Goal: Task Accomplishment & Management: Complete application form

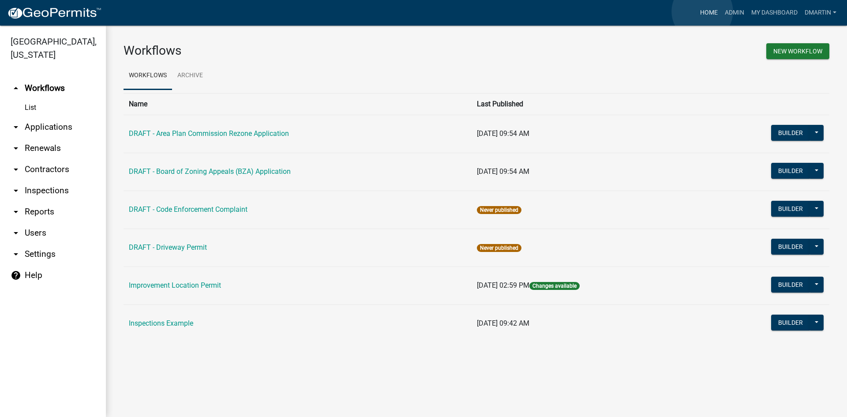
click at [702, 11] on link "Home" at bounding box center [709, 12] width 25 height 17
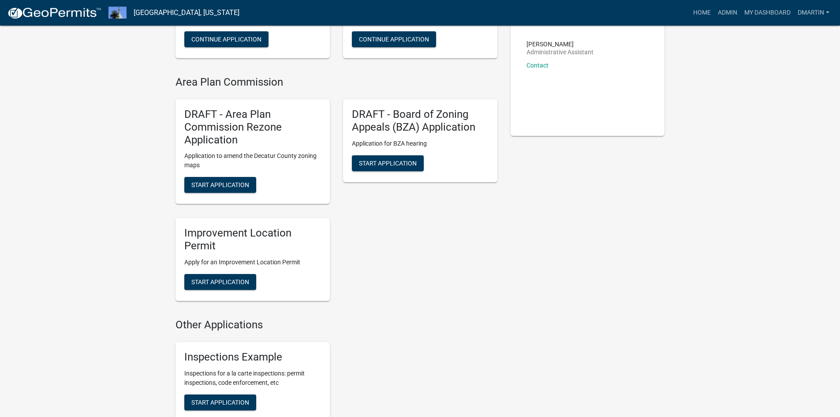
scroll to position [176, 0]
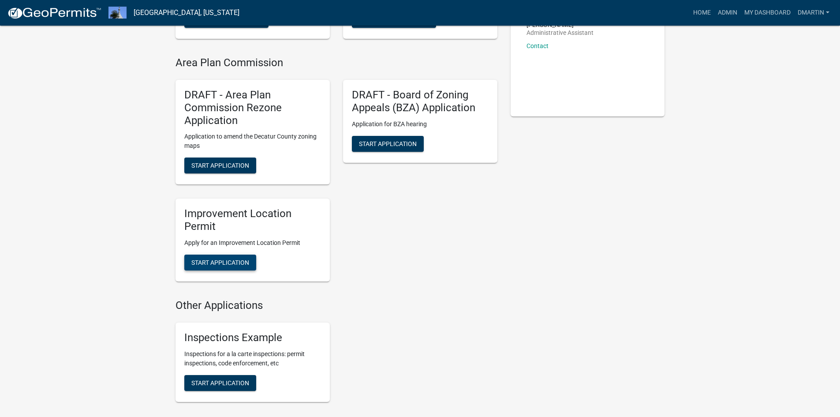
click at [234, 259] on span "Start Application" at bounding box center [220, 262] width 58 height 7
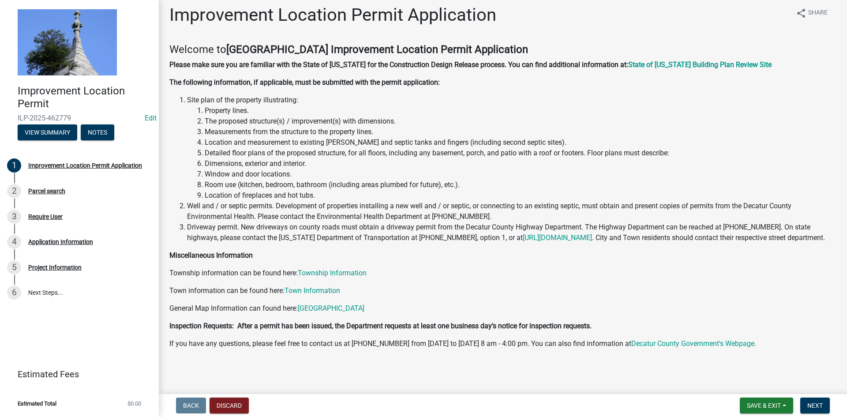
scroll to position [17, 0]
click at [819, 402] on span "Next" at bounding box center [814, 405] width 15 height 7
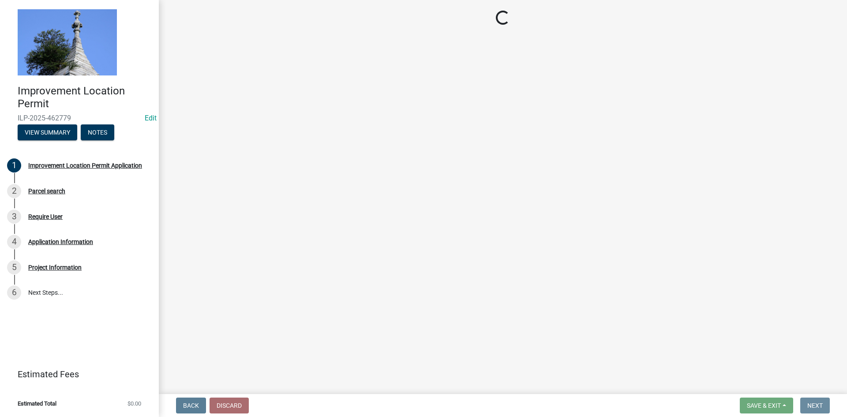
scroll to position [0, 0]
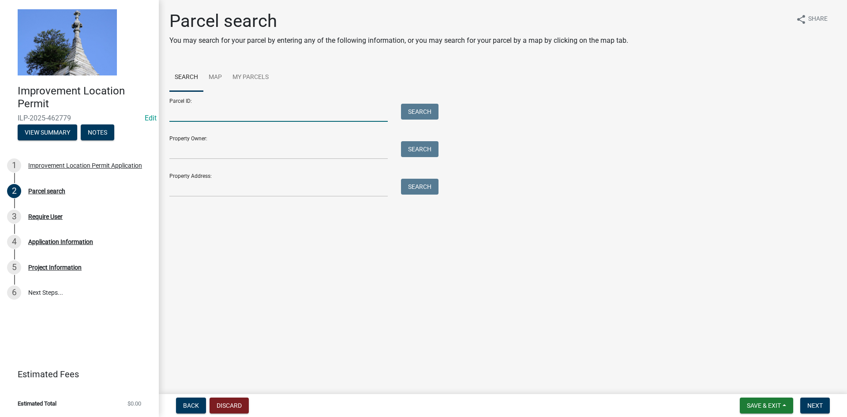
click at [235, 112] on input "Parcel ID:" at bounding box center [278, 113] width 218 height 18
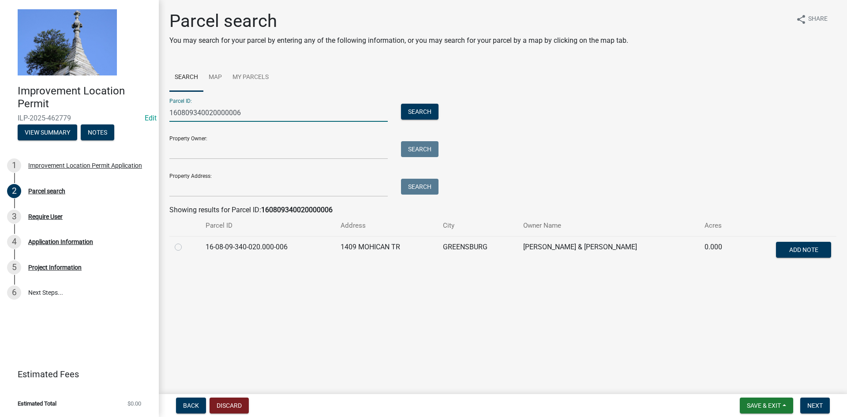
type input "160809340020000006"
click at [185, 242] on label at bounding box center [185, 242] width 0 height 0
click at [185, 247] on input "radio" at bounding box center [188, 245] width 6 height 6
radio input "true"
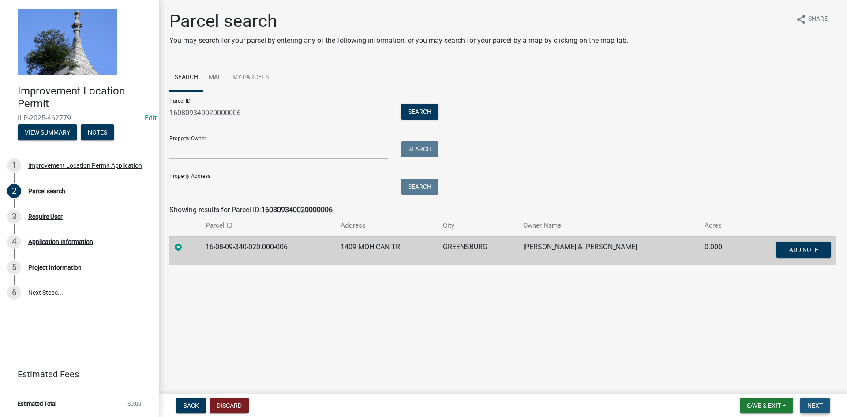
click at [811, 401] on button "Next" at bounding box center [815, 405] width 30 height 16
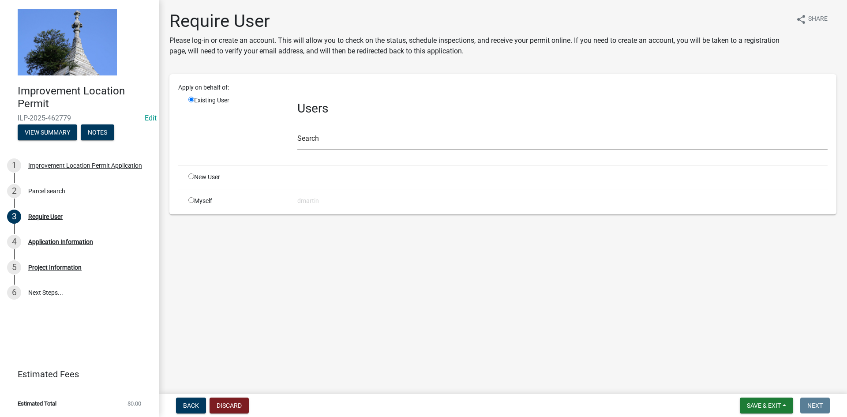
click at [191, 200] on input "radio" at bounding box center [191, 200] width 6 height 6
radio input "true"
radio input "false"
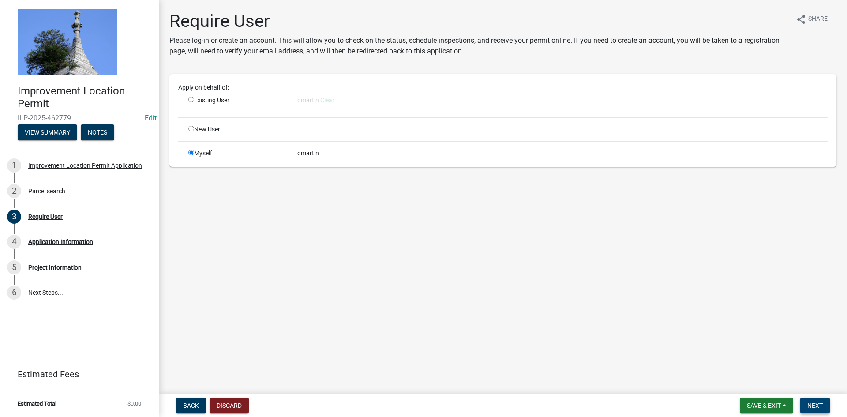
click at [812, 402] on span "Next" at bounding box center [814, 405] width 15 height 7
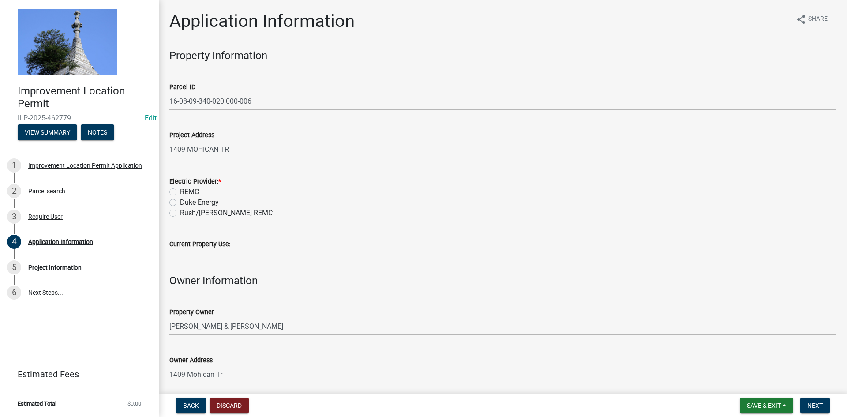
drag, startPoint x: 172, startPoint y: 191, endPoint x: 184, endPoint y: 218, distance: 29.9
click at [180, 191] on label "REMC" at bounding box center [189, 192] width 19 height 11
click at [180, 191] on input "REMC" at bounding box center [183, 190] width 6 height 6
radio input "true"
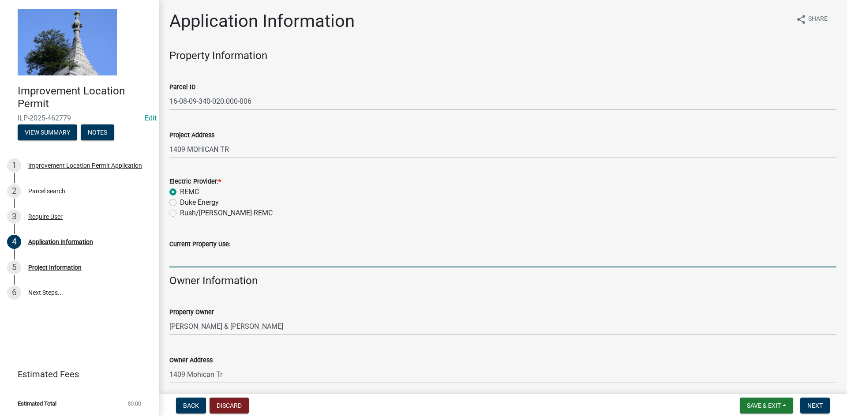
click at [190, 259] on input "Current Property Use:" at bounding box center [502, 258] width 667 height 18
type input "Addition"
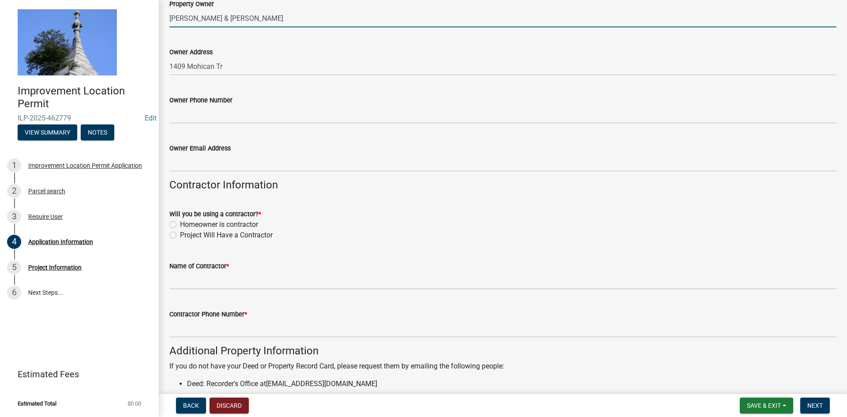
scroll to position [309, 0]
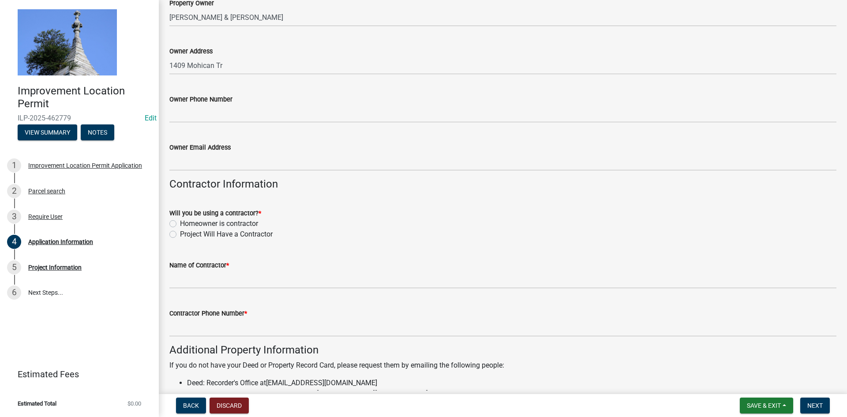
click at [180, 237] on label "Project Will Have a Contractor" at bounding box center [226, 234] width 93 height 11
click at [180, 235] on input "Project Will Have a Contractor" at bounding box center [183, 232] width 6 height 6
radio input "true"
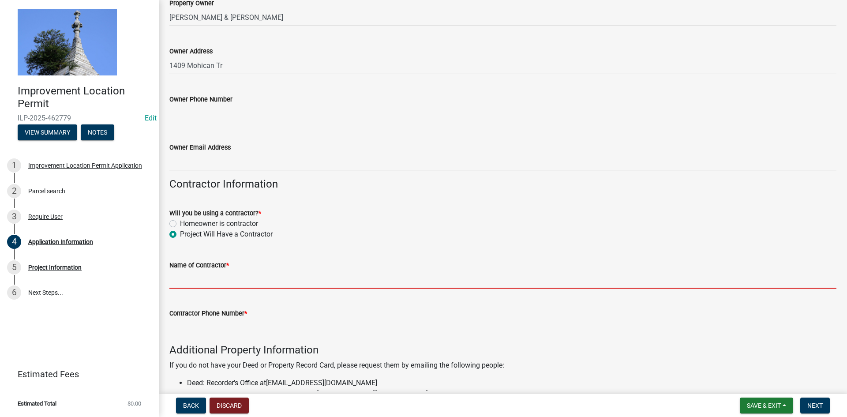
click at [202, 277] on input "Name of Contractor *" at bounding box center [502, 279] width 667 height 18
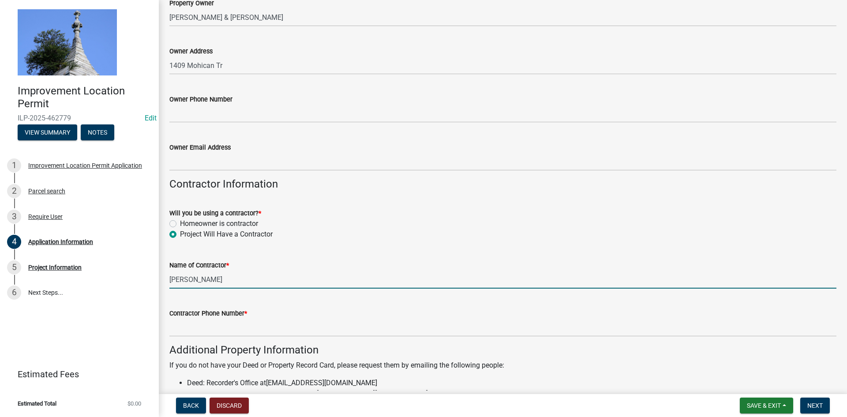
type input "[PERSON_NAME]"
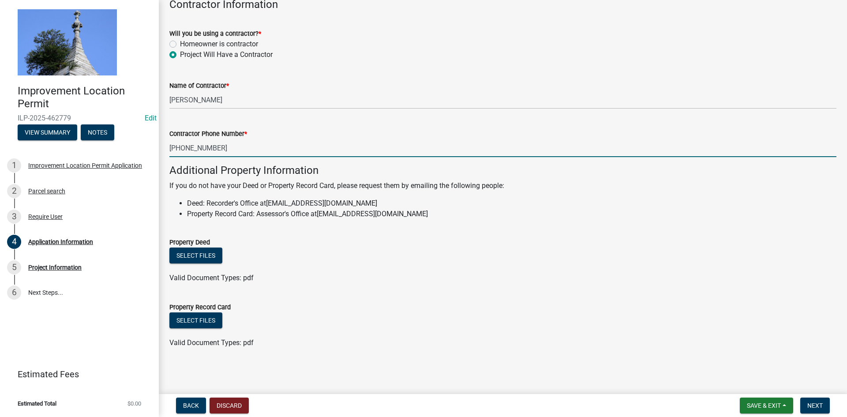
scroll to position [268, 0]
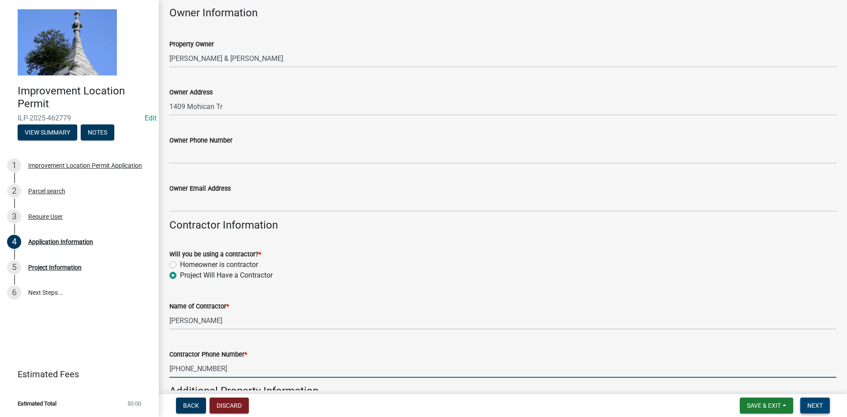
type input "[PHONE_NUMBER]"
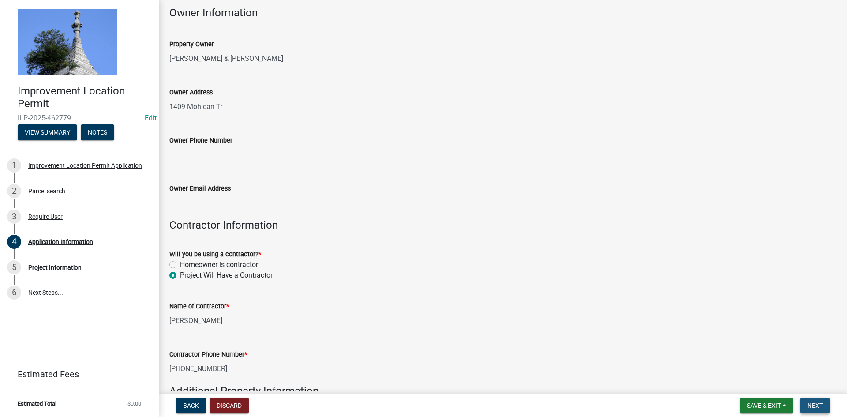
click at [817, 406] on span "Next" at bounding box center [814, 405] width 15 height 7
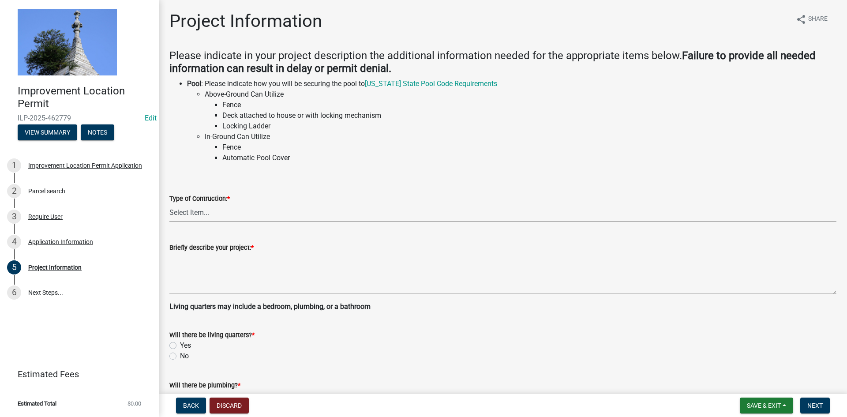
click at [214, 208] on select "Select Item... Addition Attached Garage Boat Dock Cell Tower/Co-Locate Commerci…" at bounding box center [502, 213] width 667 height 18
click at [169, 204] on select "Select Item... Addition Attached Garage Boat Dock Cell Tower/Co-Locate Commerci…" at bounding box center [502, 213] width 667 height 18
select select "419ee964-ccd9-4da1-89cd-4978b7f06523"
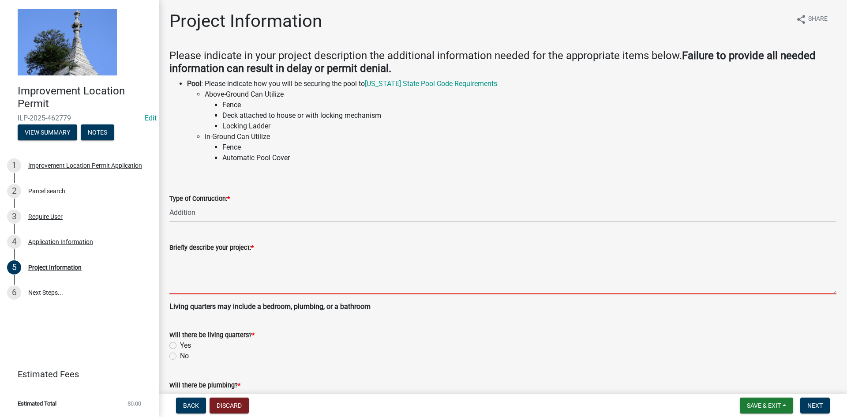
click at [177, 257] on textarea "Briefly describe your project: *" at bounding box center [502, 273] width 667 height 41
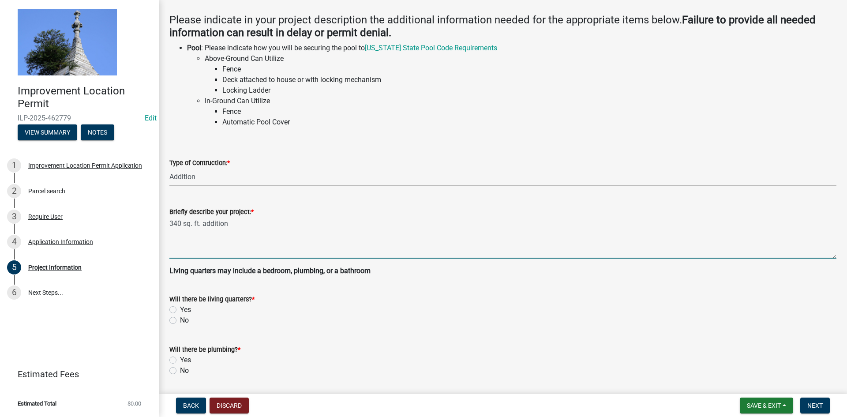
scroll to position [221, 0]
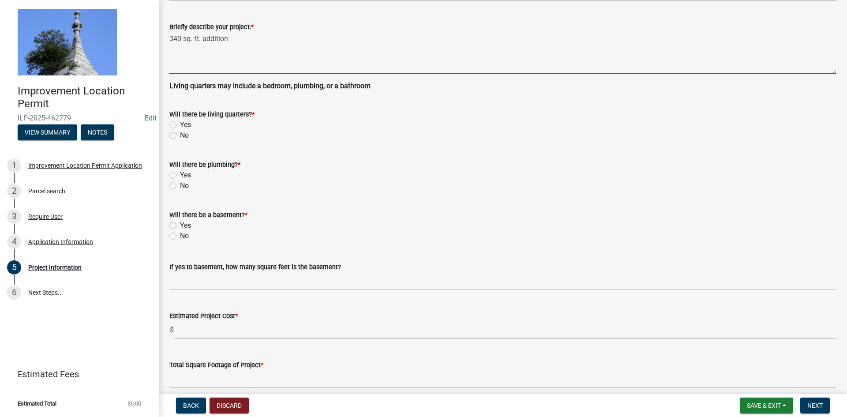
type textarea "340 sq. ft. addition"
click at [180, 187] on label "No" at bounding box center [184, 185] width 9 height 11
click at [180, 186] on input "No" at bounding box center [183, 183] width 6 height 6
radio input "true"
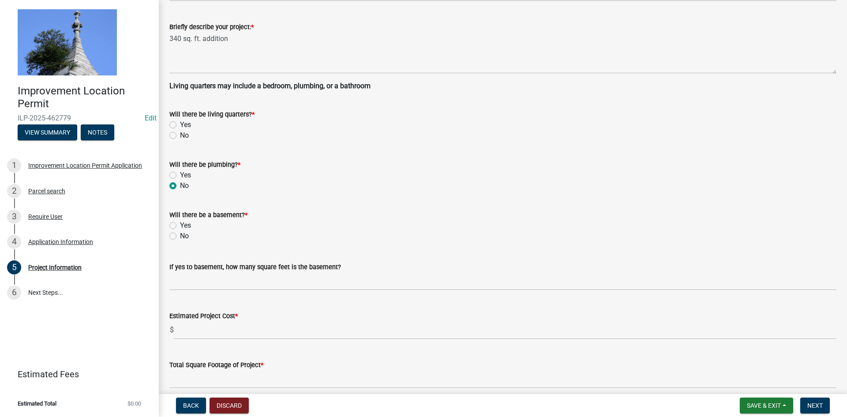
drag, startPoint x: 172, startPoint y: 125, endPoint x: 172, endPoint y: 140, distance: 15.0
click at [180, 125] on label "Yes" at bounding box center [185, 125] width 11 height 11
click at [180, 125] on input "Yes" at bounding box center [183, 123] width 6 height 6
radio input "true"
click at [180, 236] on label "No" at bounding box center [184, 236] width 9 height 11
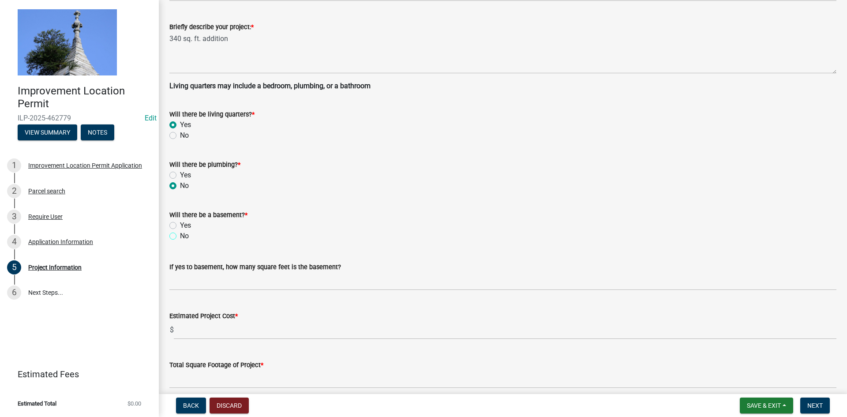
click at [180, 236] on input "No" at bounding box center [183, 234] width 6 height 6
radio input "true"
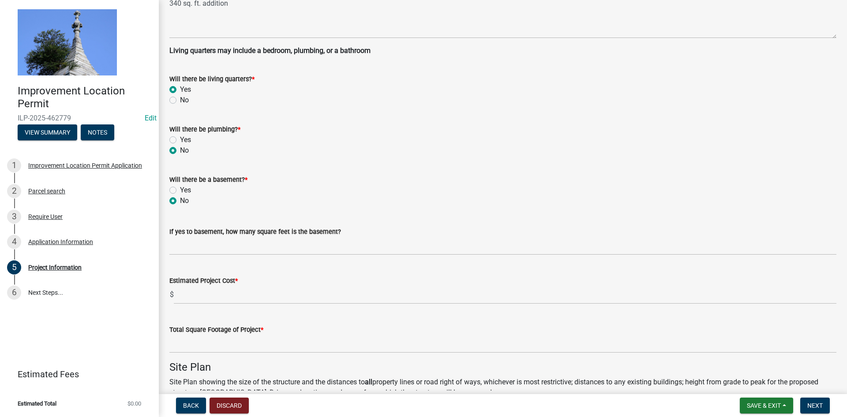
scroll to position [441, 0]
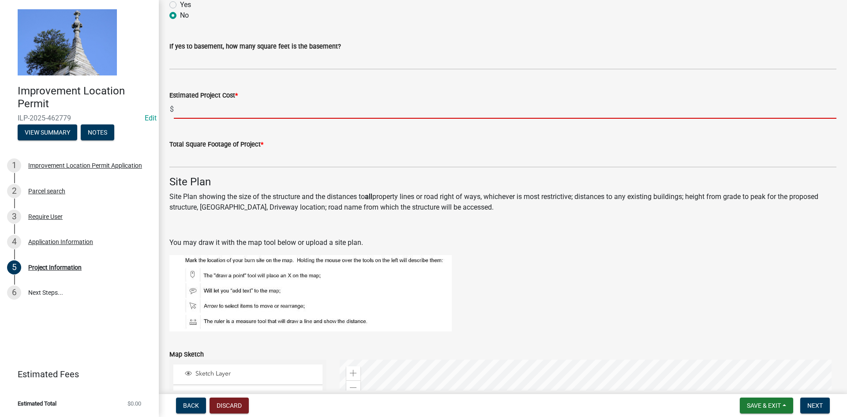
click at [196, 108] on input "text" at bounding box center [505, 110] width 663 height 18
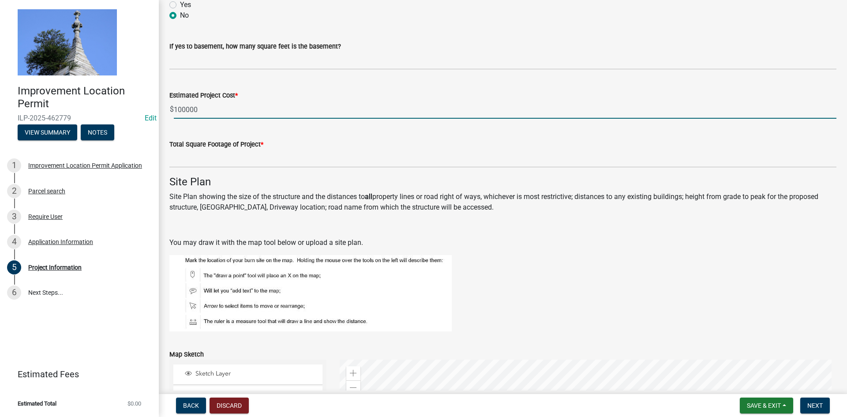
type input "100000"
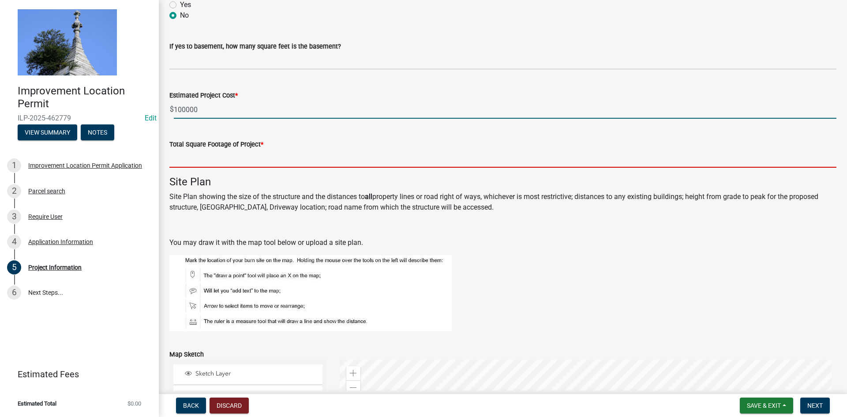
click at [181, 156] on input "text" at bounding box center [502, 159] width 667 height 18
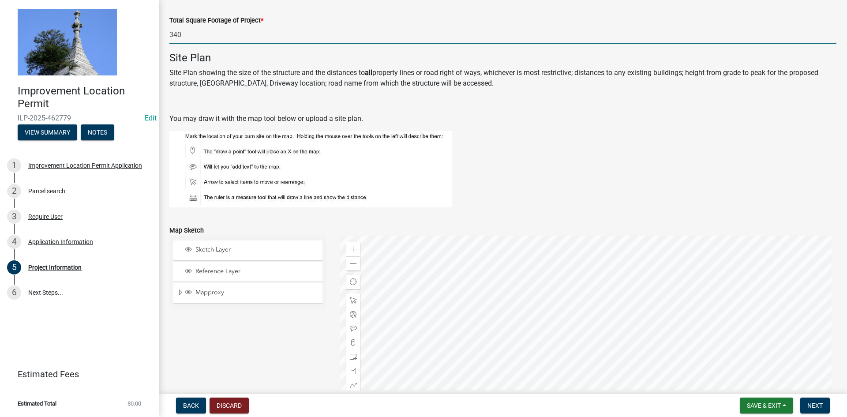
scroll to position [662, 0]
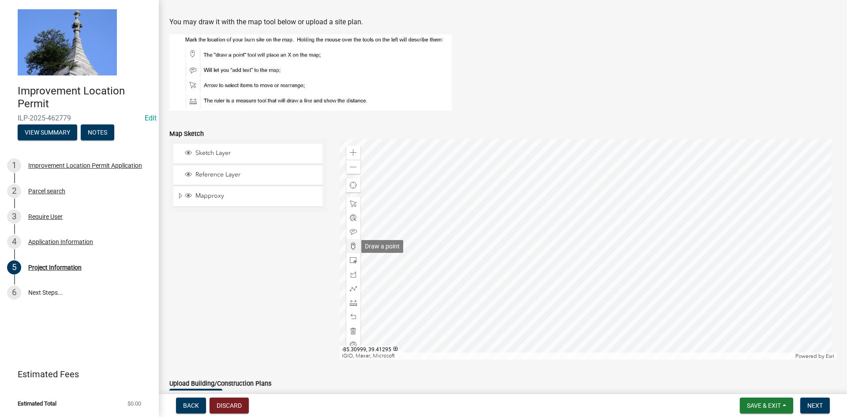
type input "340"
click at [352, 245] on span at bounding box center [353, 246] width 7 height 7
click at [566, 247] on div at bounding box center [588, 249] width 497 height 221
click at [817, 403] on span "Next" at bounding box center [814, 405] width 15 height 7
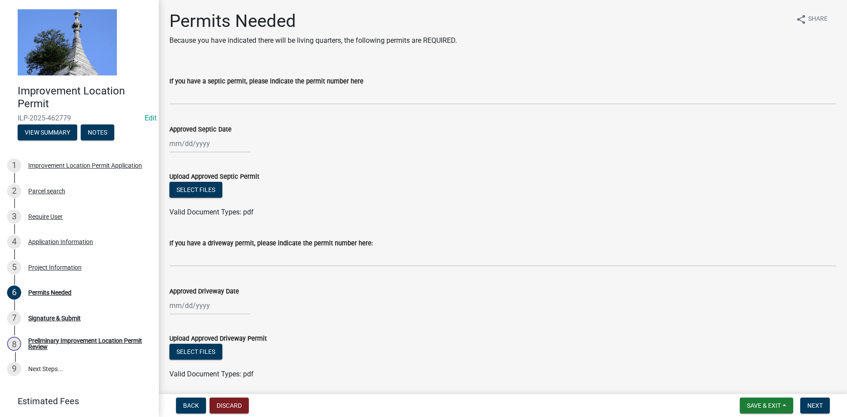
scroll to position [31, 0]
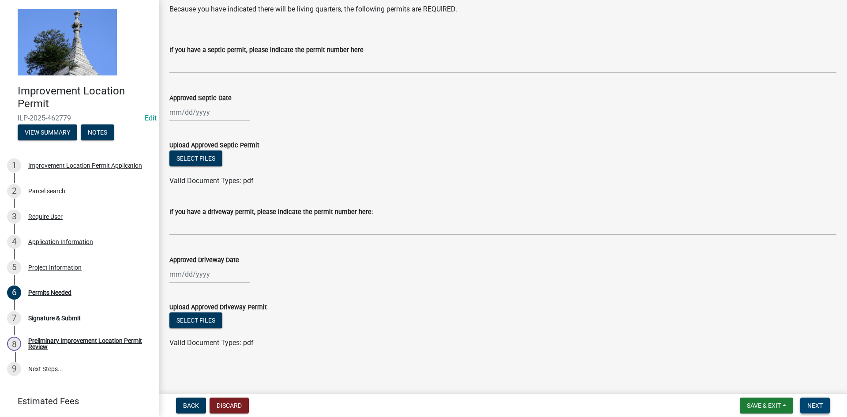
click at [821, 408] on span "Next" at bounding box center [814, 405] width 15 height 7
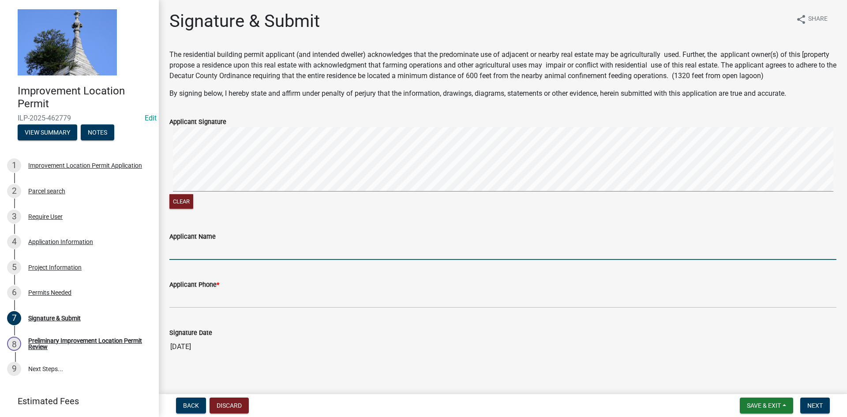
click at [190, 249] on input "Applicant Name" at bounding box center [502, 251] width 667 height 18
type input "[PERSON_NAME]"
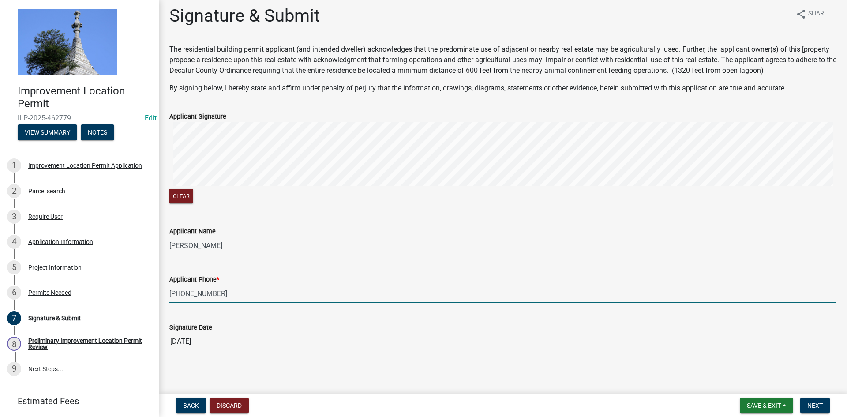
scroll to position [7, 0]
type input "[PHONE_NUMBER]"
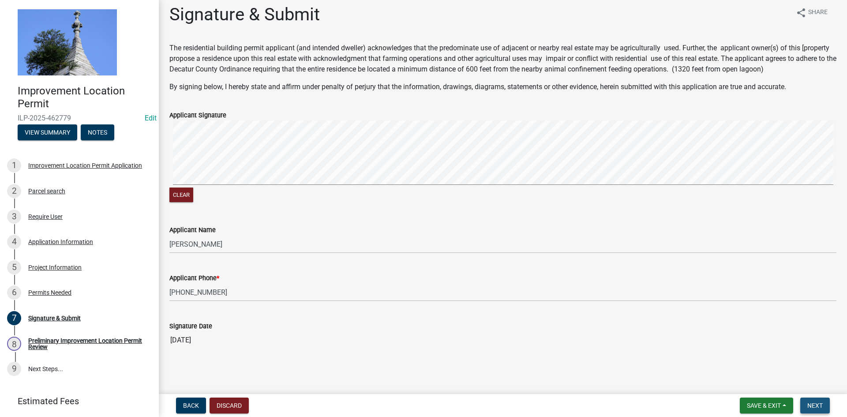
click at [821, 402] on span "Next" at bounding box center [814, 405] width 15 height 7
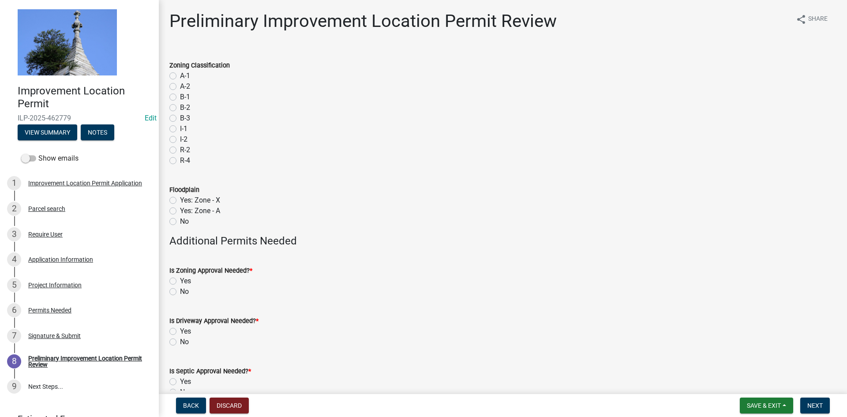
click at [180, 149] on label "R-2" at bounding box center [185, 150] width 10 height 11
click at [180, 149] on input "R-2" at bounding box center [183, 148] width 6 height 6
radio input "true"
drag, startPoint x: 174, startPoint y: 221, endPoint x: 380, endPoint y: 230, distance: 206.7
click at [180, 221] on label "No" at bounding box center [184, 221] width 9 height 11
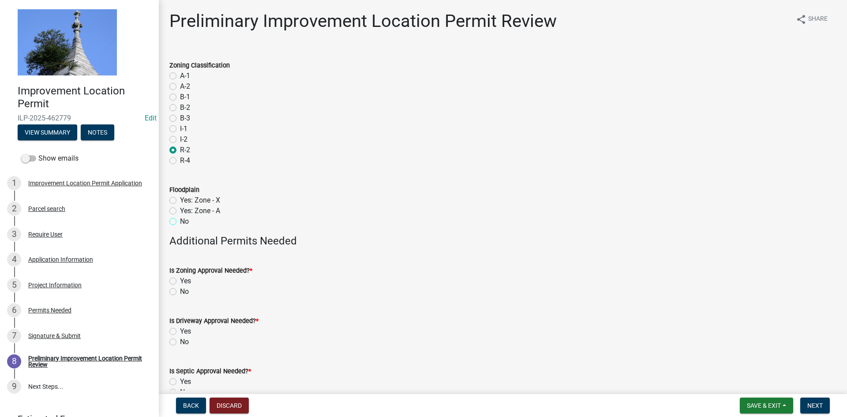
click at [180, 221] on input "No" at bounding box center [183, 219] width 6 height 6
radio input "true"
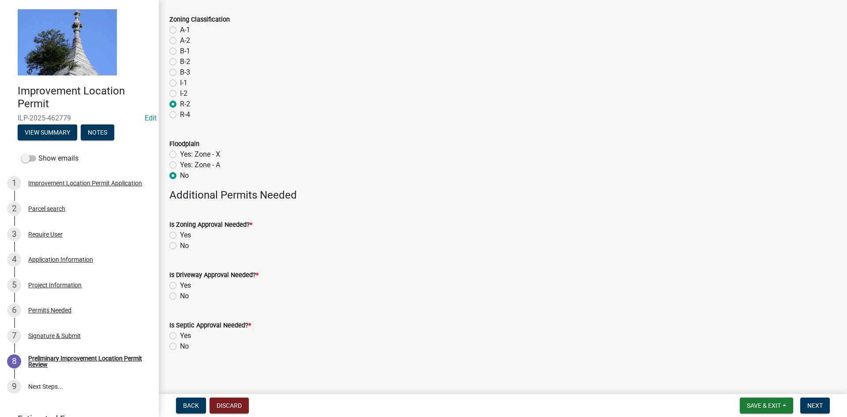
scroll to position [49, 0]
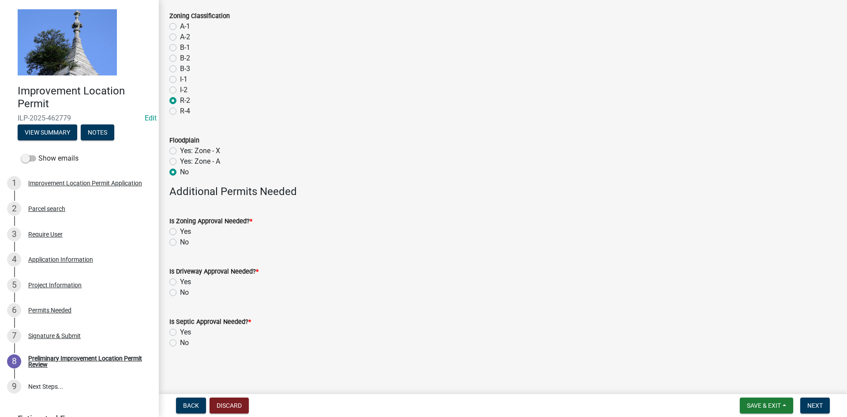
click at [180, 242] on label "No" at bounding box center [184, 242] width 9 height 11
click at [180, 242] on input "No" at bounding box center [183, 240] width 6 height 6
radio input "true"
click at [180, 293] on label "No" at bounding box center [184, 292] width 9 height 11
click at [180, 293] on input "No" at bounding box center [183, 290] width 6 height 6
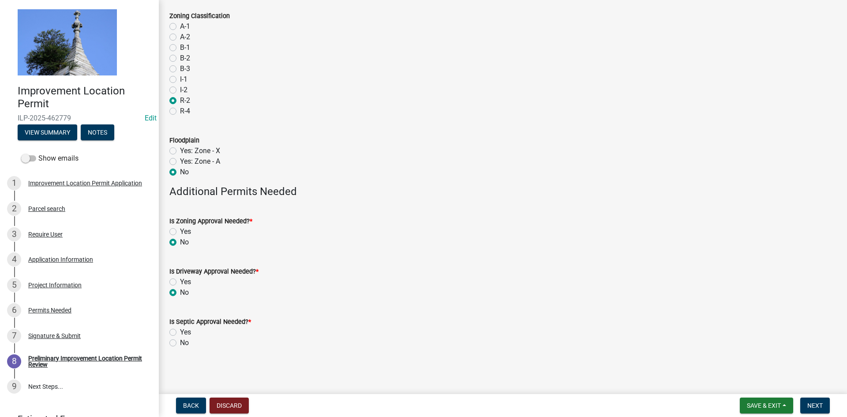
radio input "true"
click at [180, 341] on label "No" at bounding box center [184, 342] width 9 height 11
click at [180, 341] on input "No" at bounding box center [183, 340] width 6 height 6
radio input "true"
click at [814, 402] on span "Next" at bounding box center [814, 405] width 15 height 7
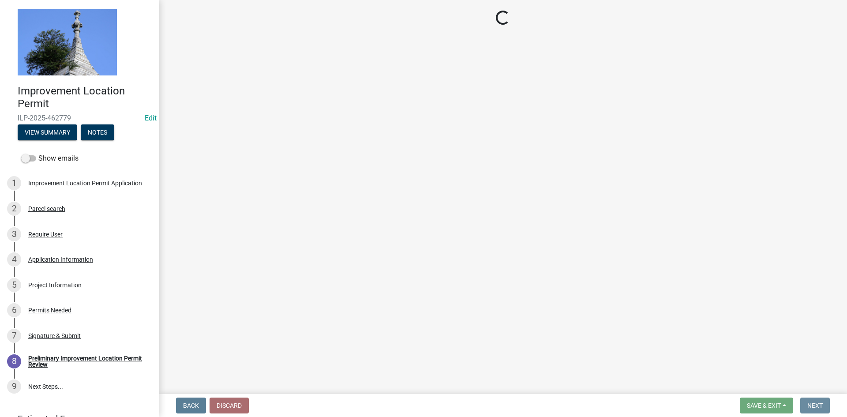
scroll to position [0, 0]
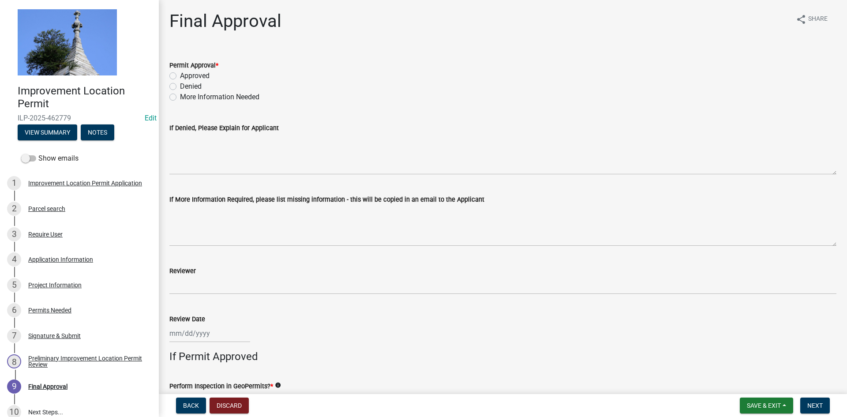
click at [180, 74] on label "Approved" at bounding box center [195, 76] width 30 height 11
click at [180, 74] on input "Approved" at bounding box center [183, 74] width 6 height 6
radio input "true"
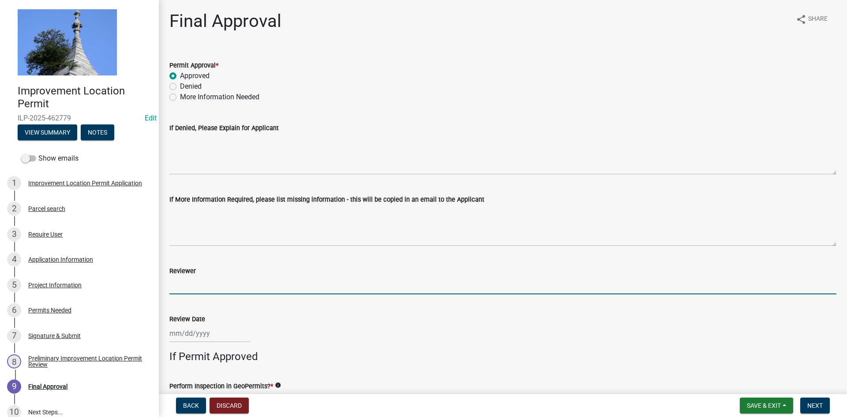
click at [185, 282] on input "Reviewer" at bounding box center [502, 285] width 667 height 18
type input "TK"
select select "8"
select select "2025"
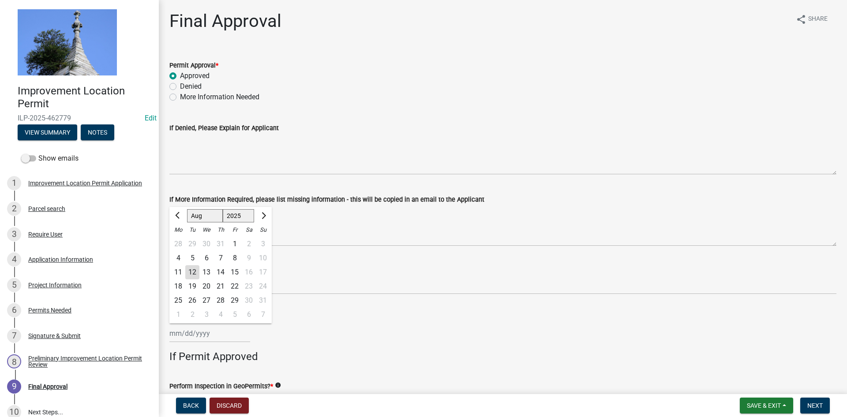
click at [205, 338] on div "[PERSON_NAME] Feb Mar Apr [PERSON_NAME][DATE] Oct Nov [DATE] 1526 1527 1528 152…" at bounding box center [209, 333] width 81 height 18
click at [195, 268] on div "12" at bounding box center [192, 272] width 14 height 14
type input "[DATE]"
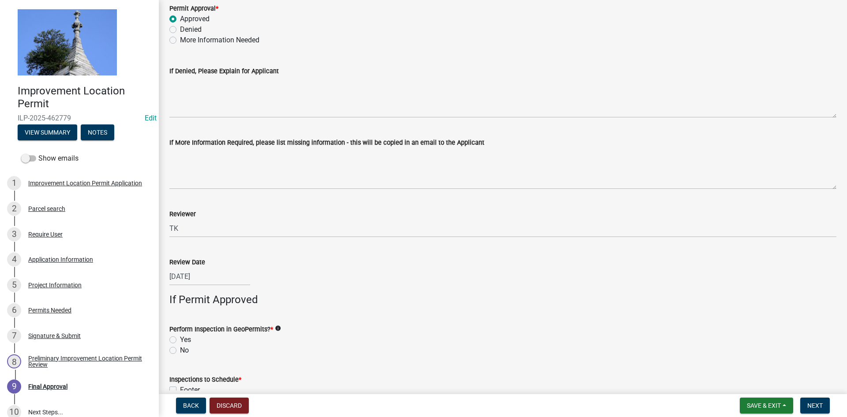
scroll to position [265, 0]
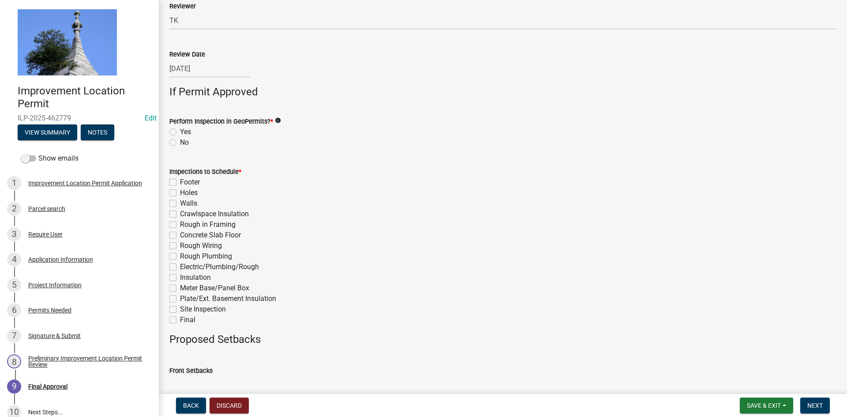
click at [180, 141] on label "No" at bounding box center [184, 142] width 9 height 11
click at [180, 141] on input "No" at bounding box center [183, 140] width 6 height 6
radio input "true"
click at [180, 318] on label "Final" at bounding box center [187, 320] width 15 height 11
click at [180, 318] on input "Final" at bounding box center [183, 318] width 6 height 6
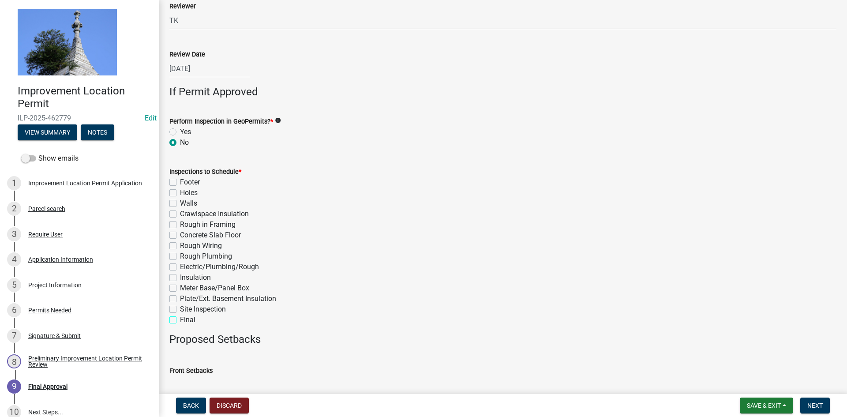
checkbox input "true"
checkbox input "false"
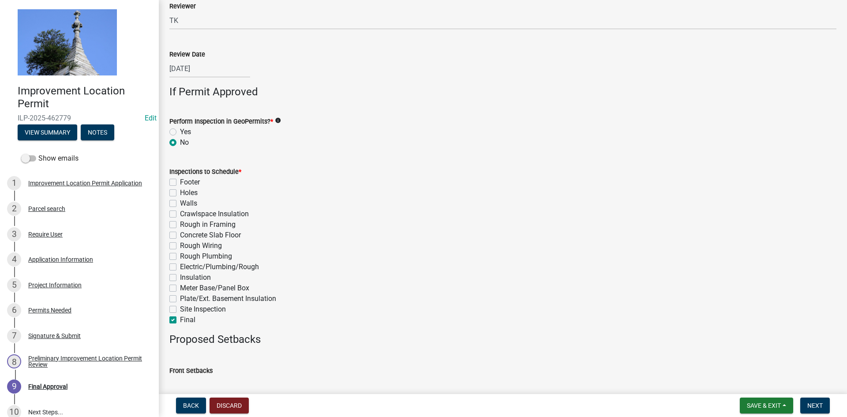
checkbox input "false"
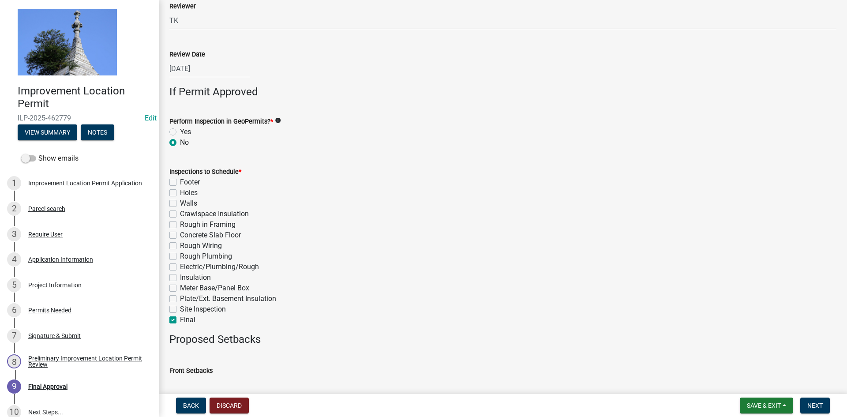
checkbox input "false"
checkbox input "true"
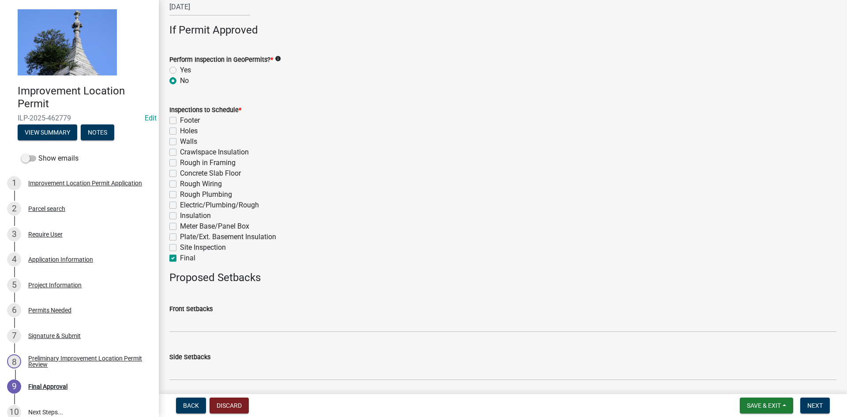
scroll to position [406, 0]
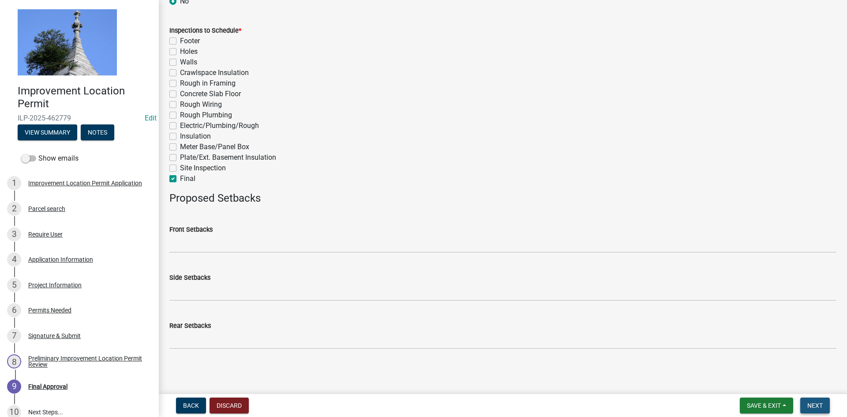
drag, startPoint x: 825, startPoint y: 402, endPoint x: 820, endPoint y: 401, distance: 5.3
click at [825, 402] on button "Next" at bounding box center [815, 405] width 30 height 16
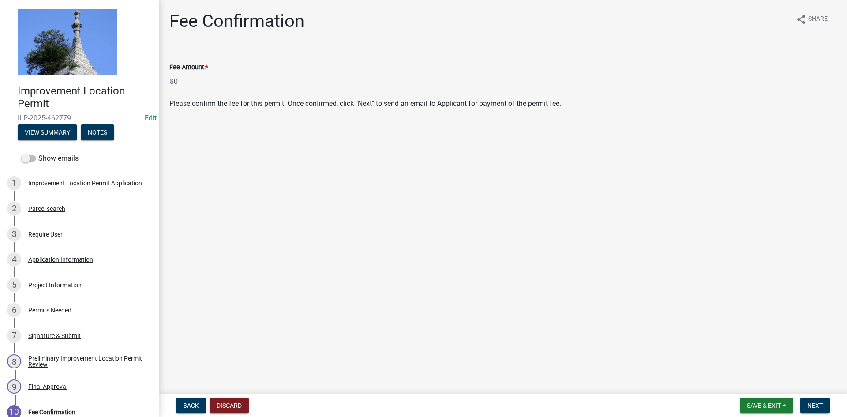
click at [187, 82] on input "0" at bounding box center [505, 81] width 663 height 18
type input "355.00"
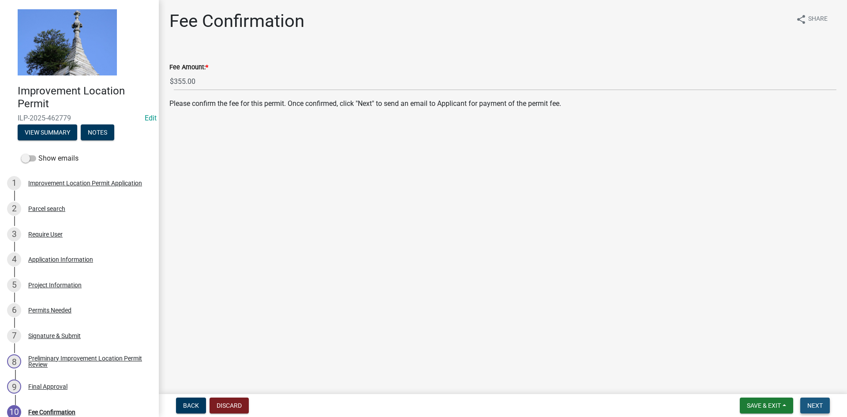
click at [814, 402] on span "Next" at bounding box center [814, 405] width 15 height 7
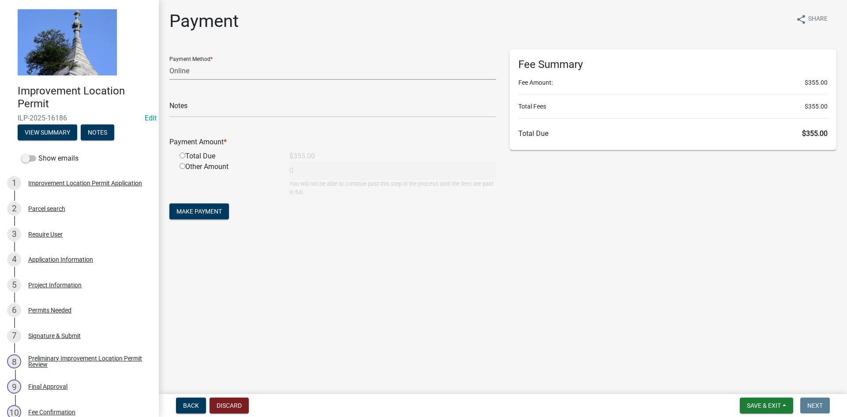
click at [203, 67] on select "Credit Card POS Check Cash Online" at bounding box center [332, 71] width 327 height 18
select select "0: 2"
click at [169, 62] on select "Credit Card POS Check Cash Online" at bounding box center [332, 71] width 327 height 18
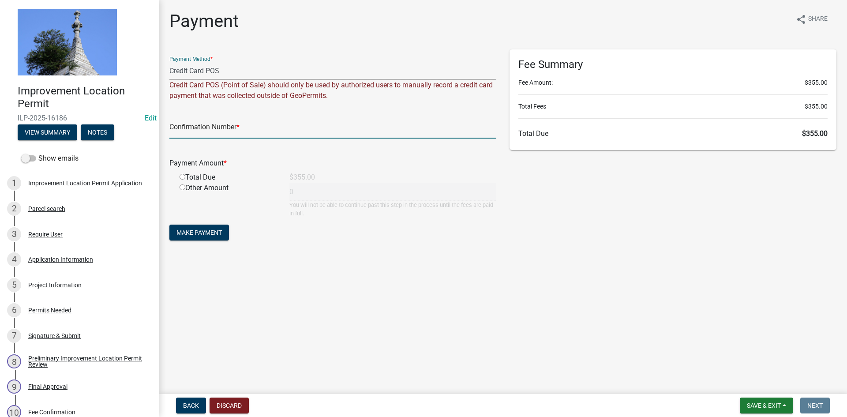
click at [268, 132] on input "text" at bounding box center [332, 129] width 327 height 18
type input "14804815"
click at [183, 176] on input "radio" at bounding box center [183, 177] width 6 height 6
radio input "true"
type input "355"
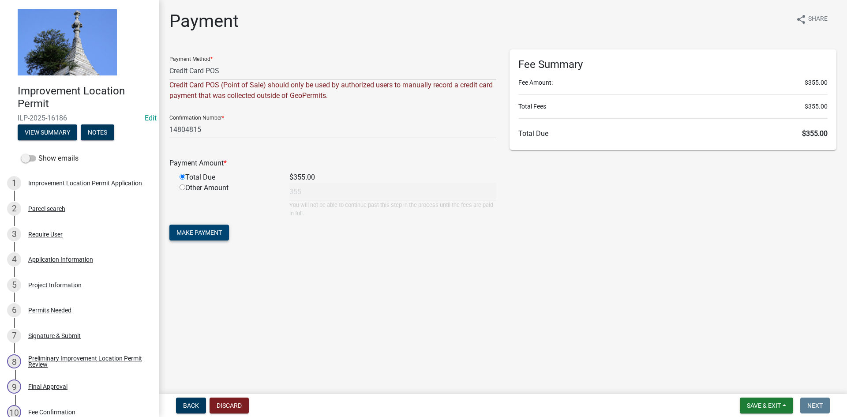
click at [189, 229] on span "Make Payment" at bounding box center [198, 232] width 45 height 7
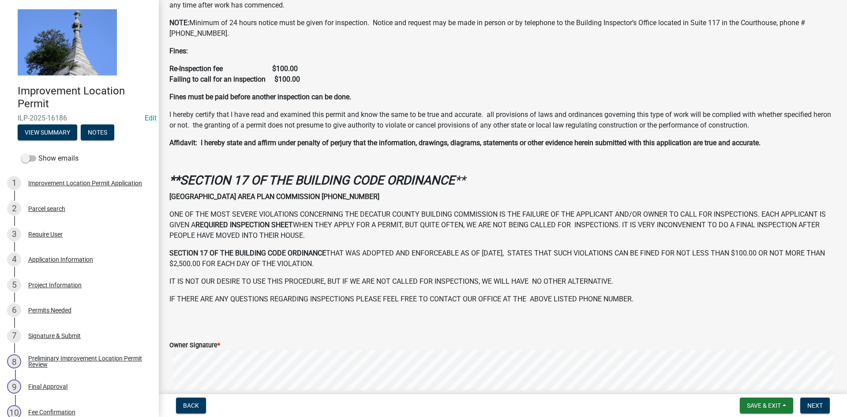
scroll to position [239, 0]
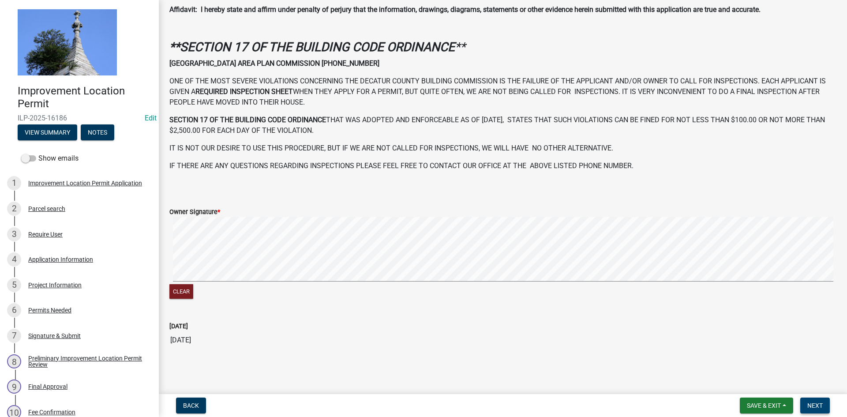
click at [813, 407] on span "Next" at bounding box center [814, 405] width 15 height 7
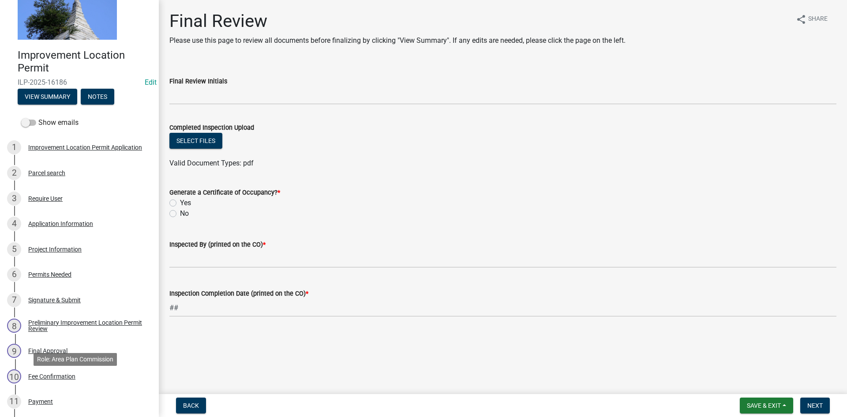
scroll to position [217, 0]
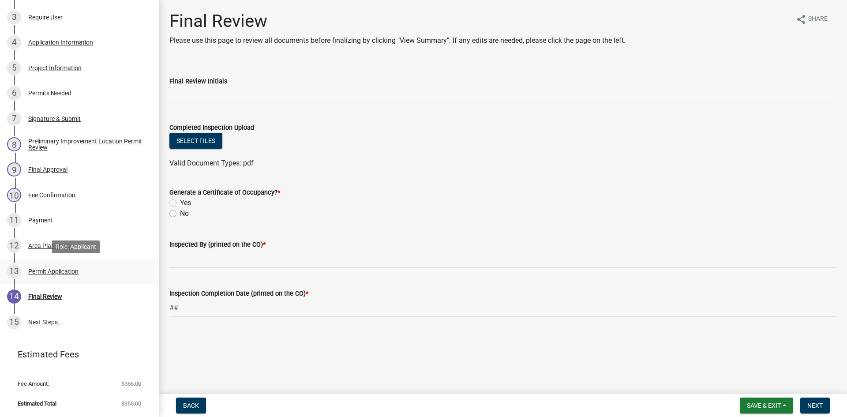
click at [53, 269] on div "Permit Application" at bounding box center [53, 271] width 50 height 6
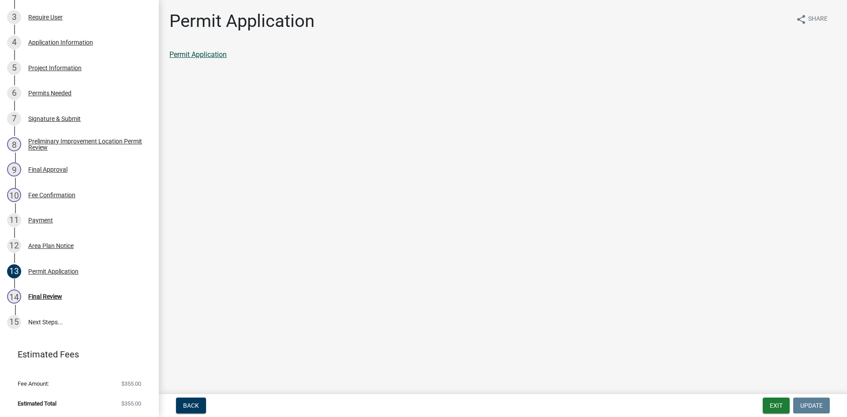
click at [209, 54] on link "Permit Application" at bounding box center [197, 54] width 57 height 8
click at [773, 402] on button "Exit" at bounding box center [776, 405] width 27 height 16
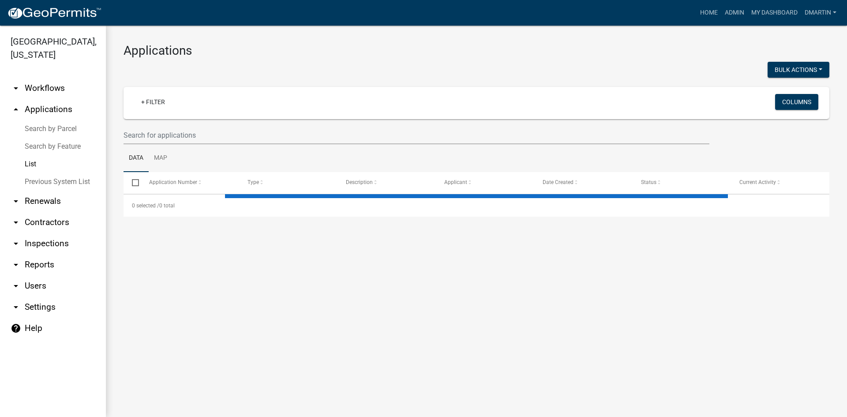
select select "3: 100"
